Goal: Navigation & Orientation: Find specific page/section

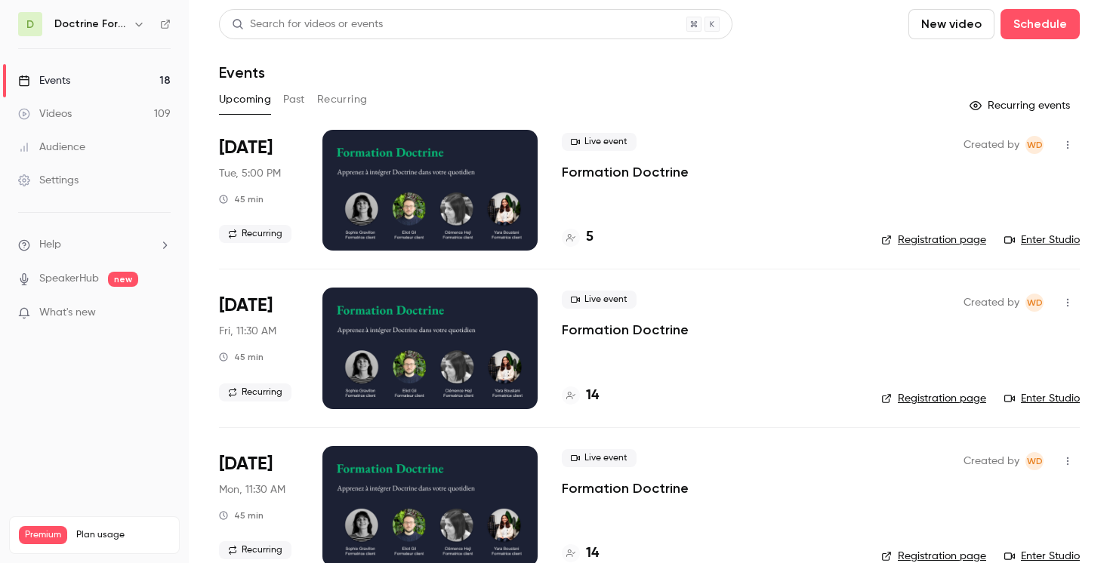
click at [154, 88] on link "Events 18" at bounding box center [94, 80] width 189 height 33
click at [143, 27] on icon "button" at bounding box center [139, 24] width 12 height 12
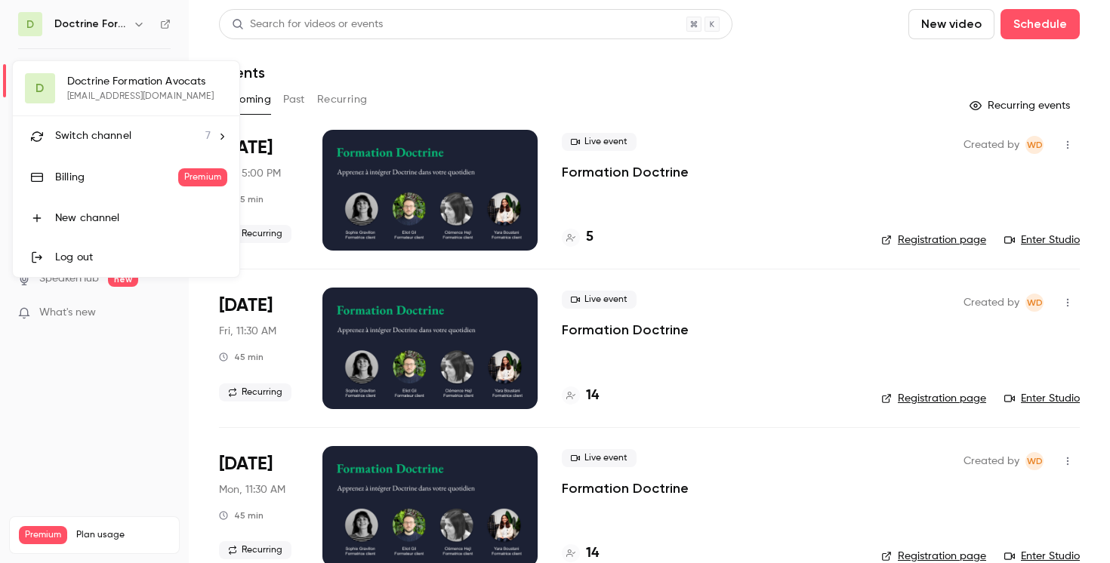
click at [131, 139] on div "Switch channel 7" at bounding box center [133, 136] width 156 height 16
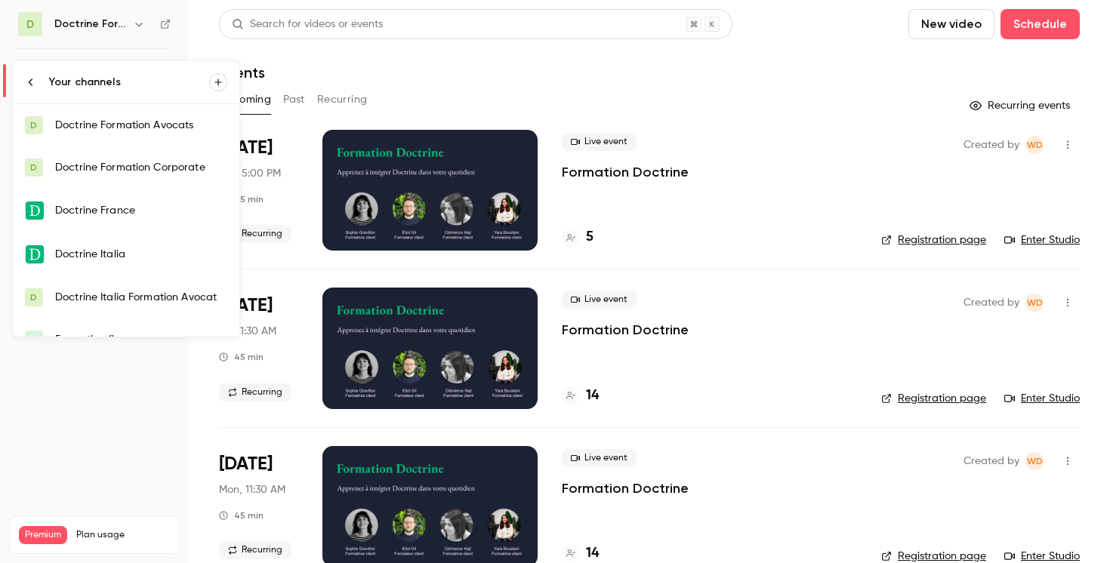
click at [120, 170] on div "Doctrine Formation Corporate" at bounding box center [141, 167] width 172 height 15
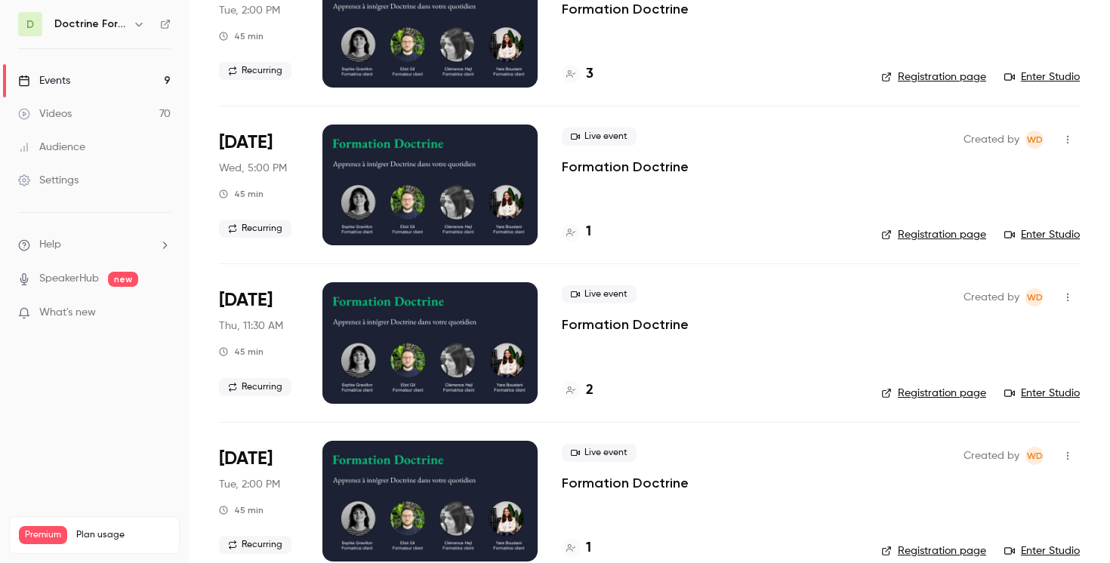
scroll to position [476, 0]
